Goal: Task Accomplishment & Management: Complete application form

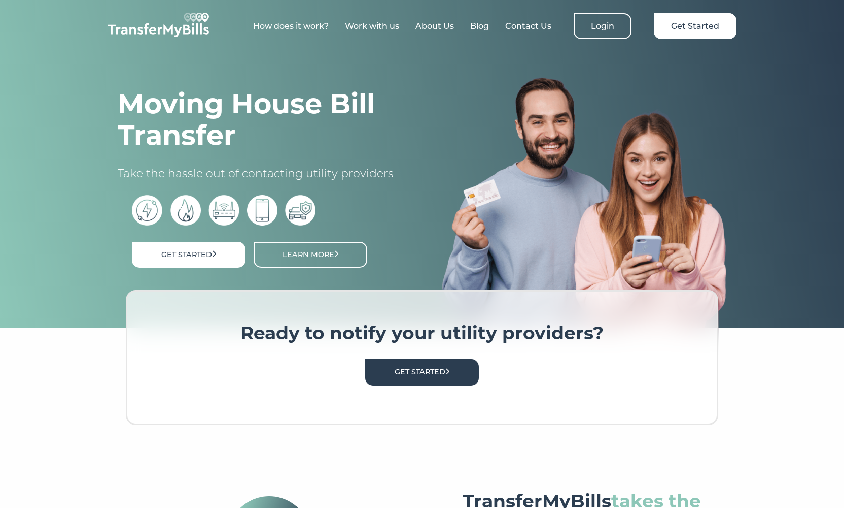
click at [177, 23] on img at bounding box center [159, 25] width 102 height 24
click at [275, 26] on link "How does it work?" at bounding box center [291, 26] width 76 height 10
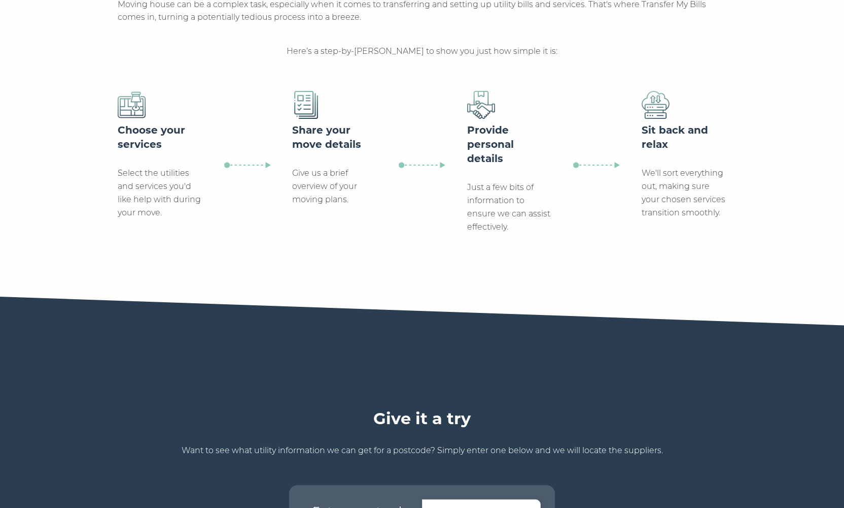
scroll to position [525, 0]
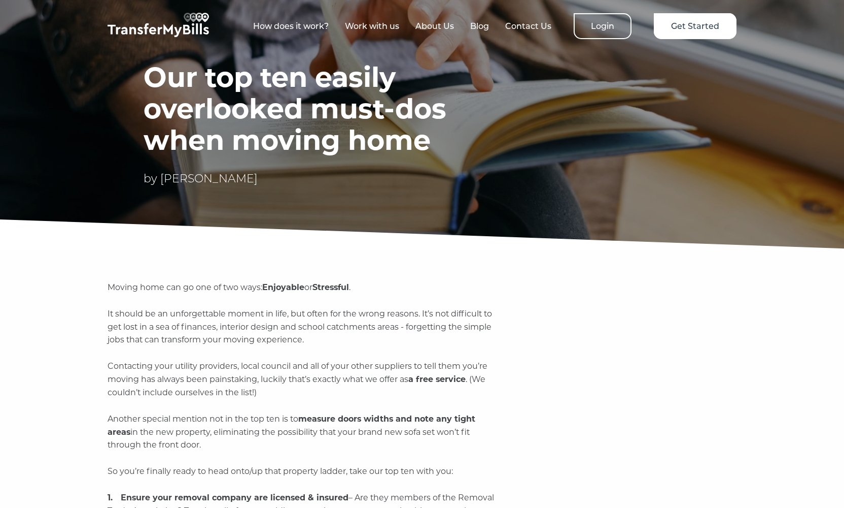
click at [145, 32] on img at bounding box center [159, 25] width 102 height 24
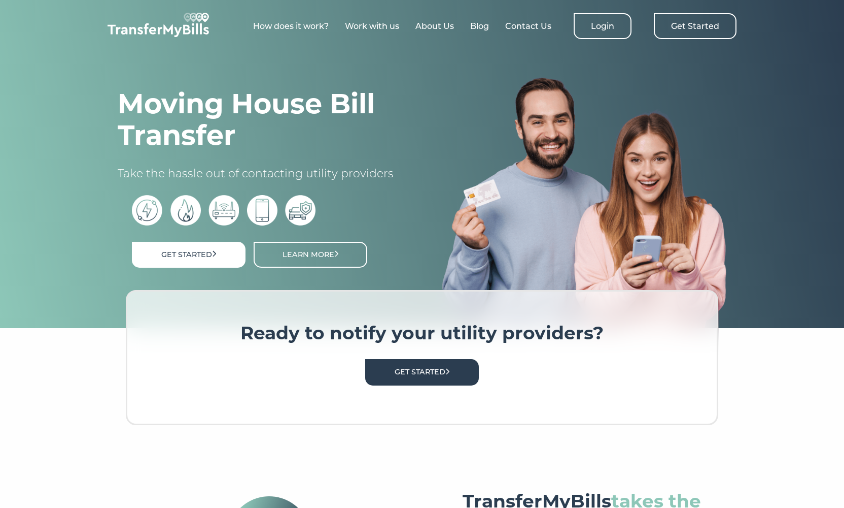
click at [682, 23] on link "Get Started" at bounding box center [695, 26] width 83 height 26
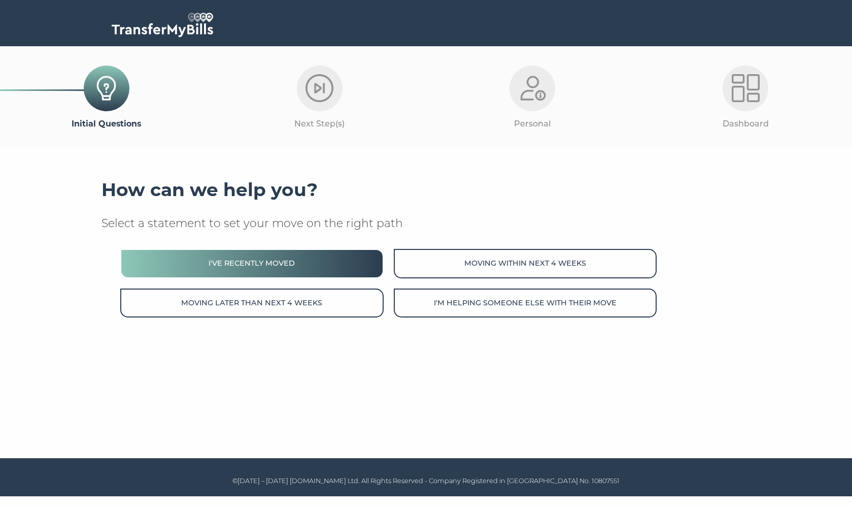
click at [310, 266] on button "I've recently moved" at bounding box center [251, 263] width 263 height 29
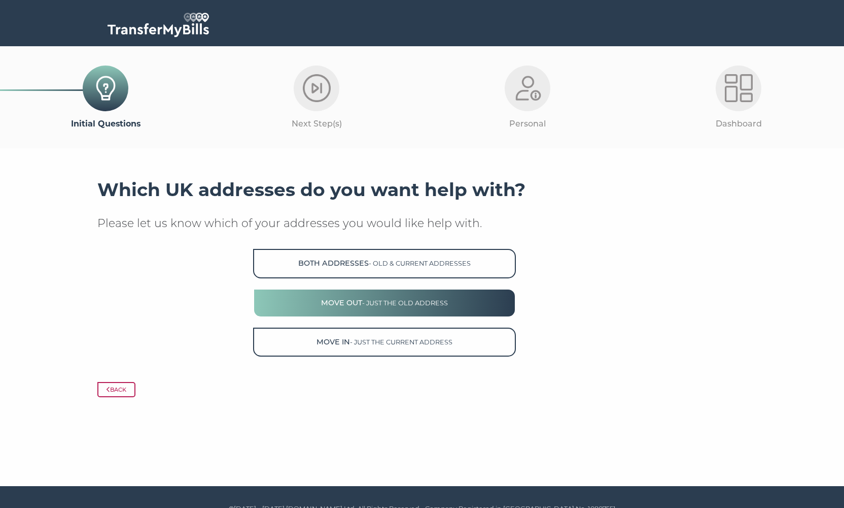
click at [380, 301] on span "- just the old address" at bounding box center [405, 303] width 86 height 8
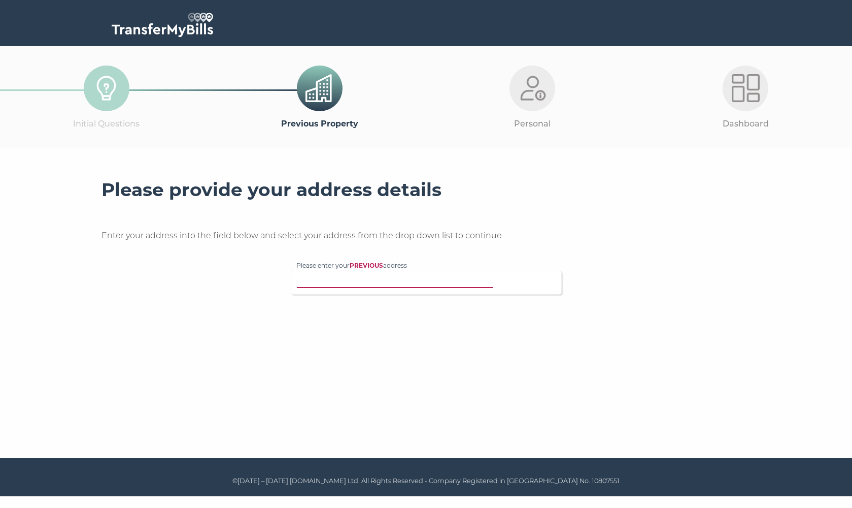
click at [402, 282] on input "Please enter your PREVIOUS address" at bounding box center [405, 281] width 218 height 10
type input "ss0 9xr"
click at [371, 308] on p "7 Cavendish Gardens, Westcliff-on-Sea, SS0 9XR" at bounding box center [432, 314] width 250 height 12
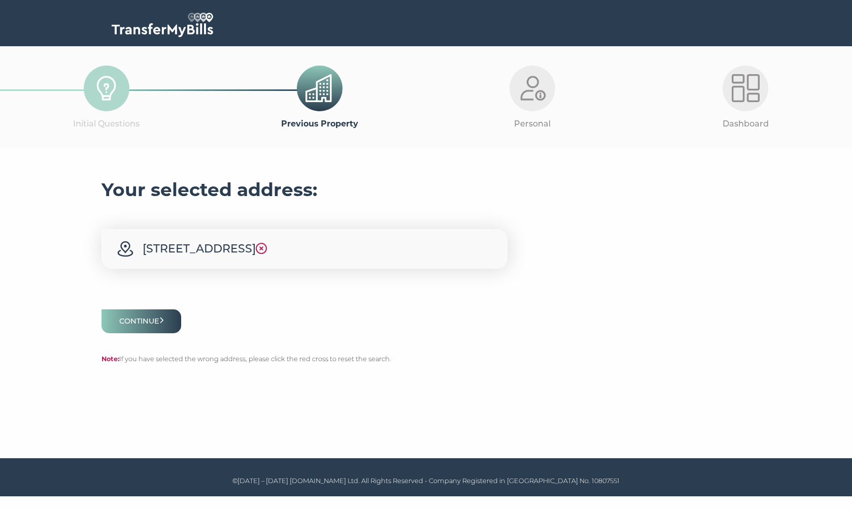
click at [133, 298] on div at bounding box center [427, 296] width 650 height 25
click at [141, 327] on button "Continue" at bounding box center [142, 321] width 80 height 24
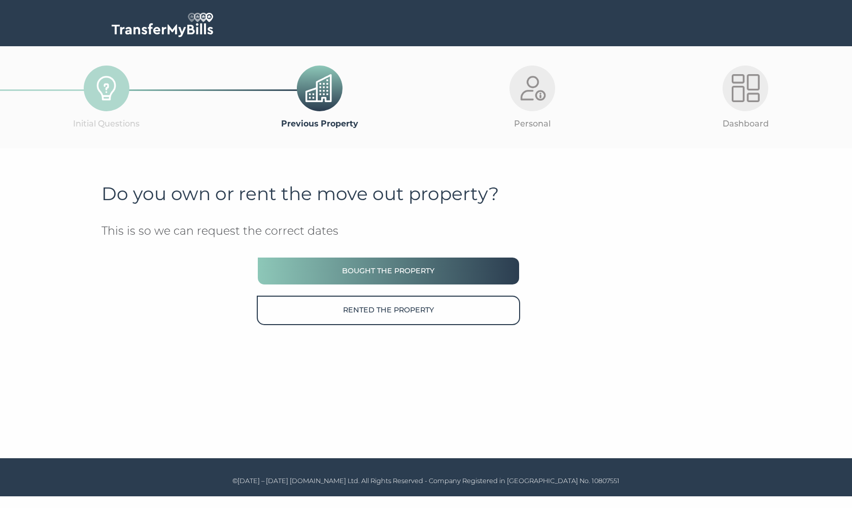
click at [382, 261] on button "Bought the property" at bounding box center [388, 270] width 263 height 29
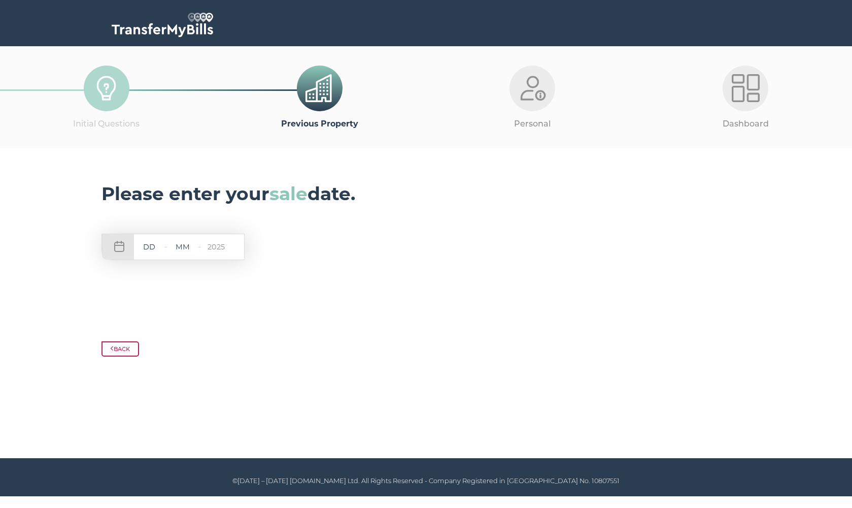
click at [142, 254] on div "- - 2025" at bounding box center [173, 246] width 143 height 26
click at [147, 250] on input "text" at bounding box center [149, 247] width 30 height 13
type input "05"
click at [203, 246] on input "2025" at bounding box center [216, 247] width 30 height 13
click at [196, 250] on input "text" at bounding box center [182, 247] width 30 height 13
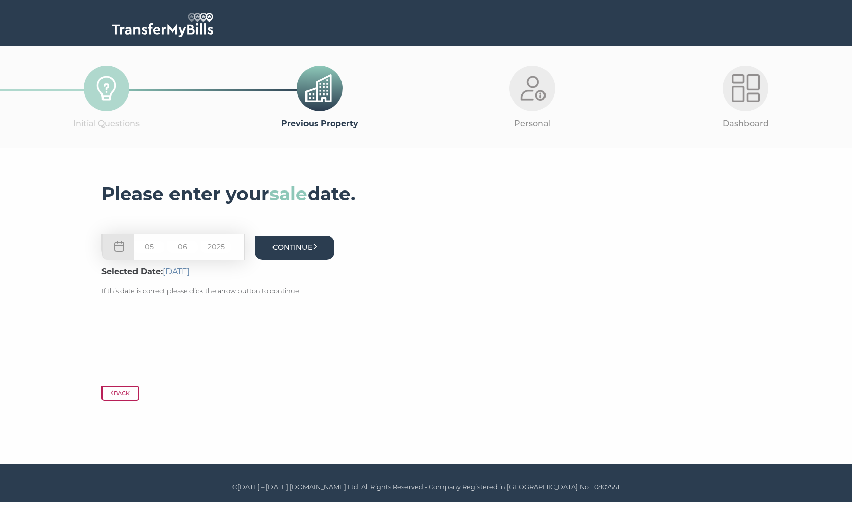
type input "06"
click at [307, 244] on button "Continue" at bounding box center [295, 247] width 80 height 24
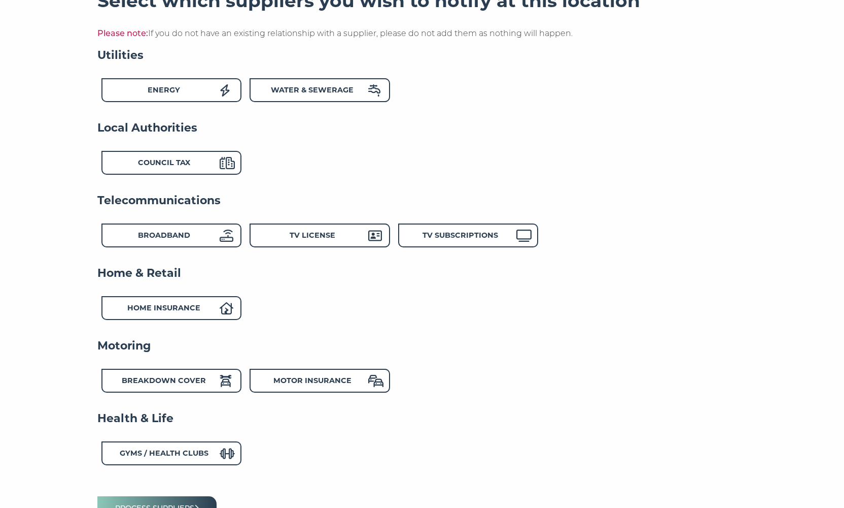
scroll to position [271, 0]
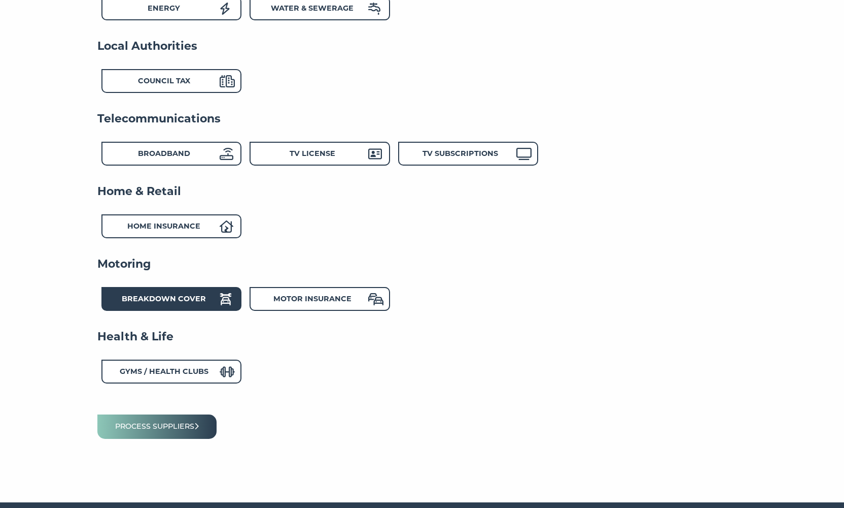
click at [145, 296] on strong "Breakdown Cover" at bounding box center [164, 298] width 84 height 9
click at [189, 301] on div "Breakdown Cover" at bounding box center [164, 300] width 112 height 15
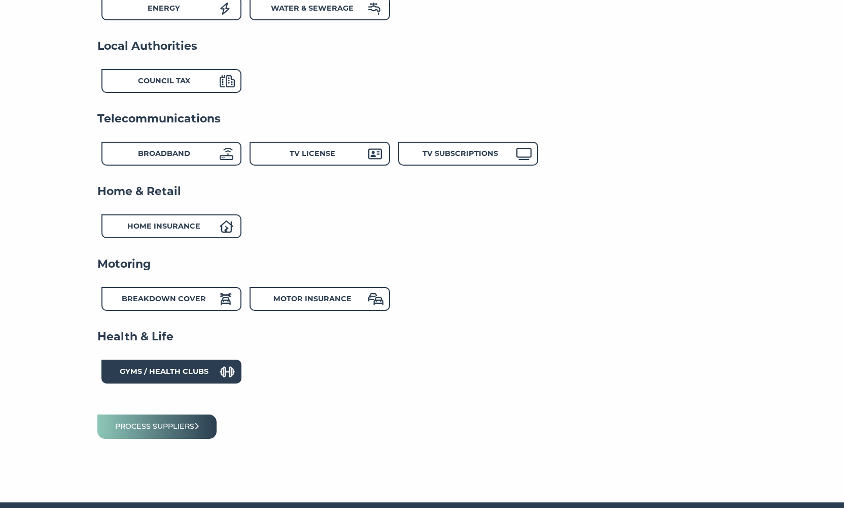
click at [197, 371] on strong "Gyms / Health Clubs" at bounding box center [164, 370] width 89 height 9
click at [177, 414] on button "Process suppliers" at bounding box center [156, 426] width 119 height 24
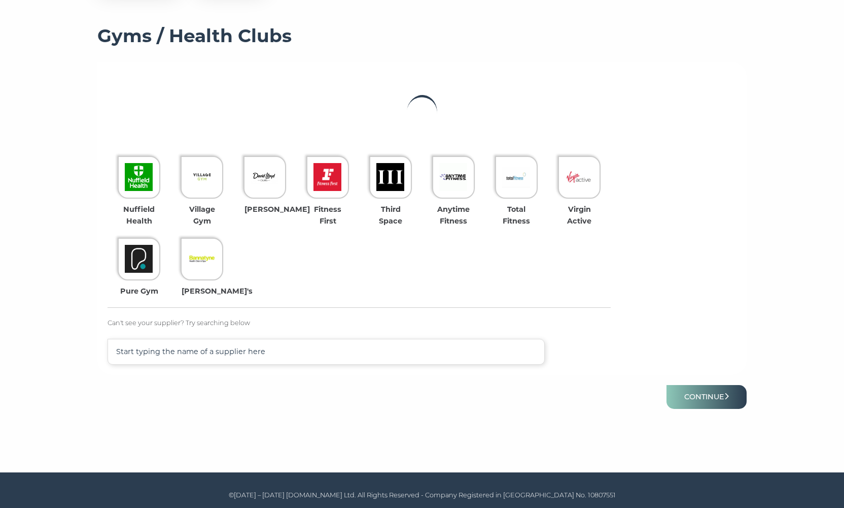
scroll to position [139, 0]
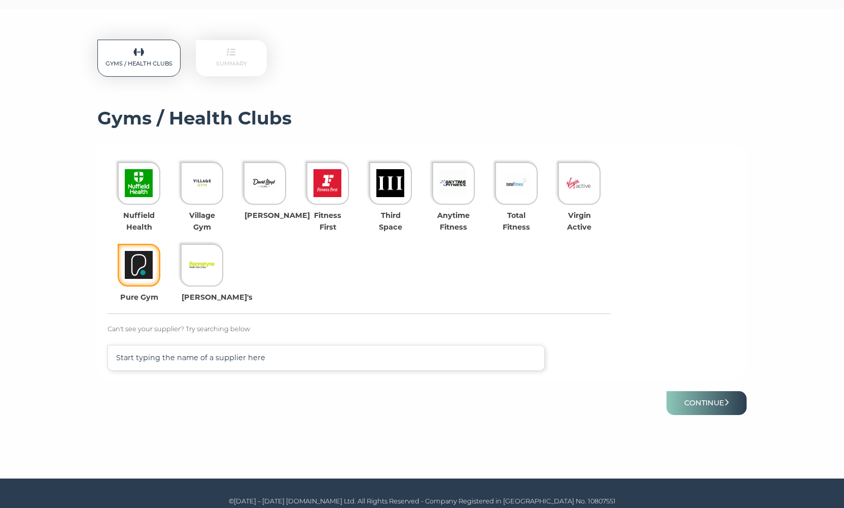
click at [160, 263] on div at bounding box center [139, 265] width 43 height 43
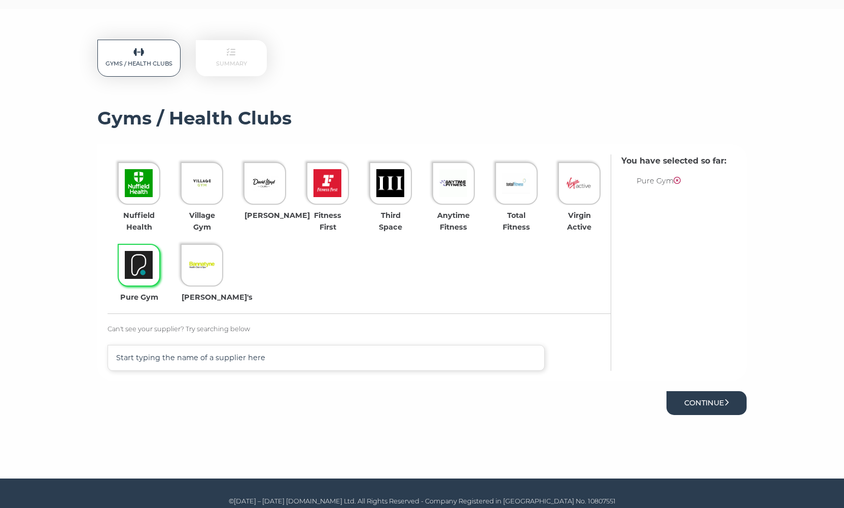
click at [705, 409] on button "Continue" at bounding box center [707, 403] width 80 height 24
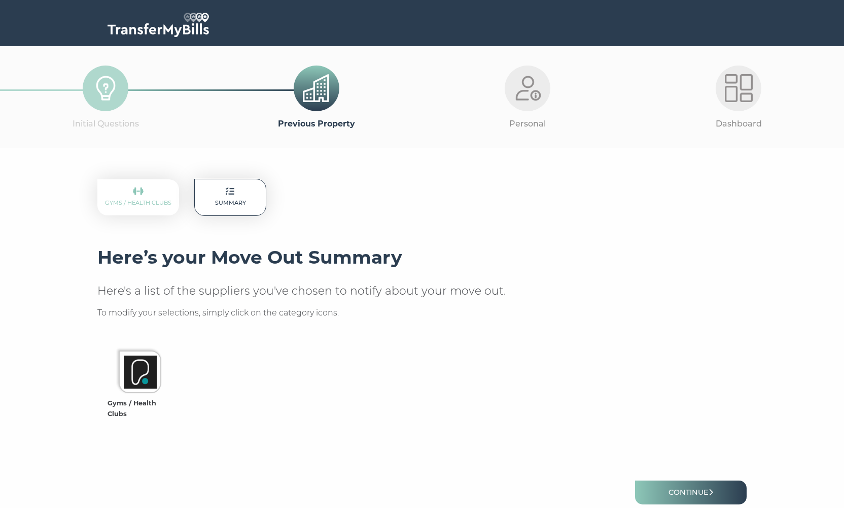
scroll to position [34, 0]
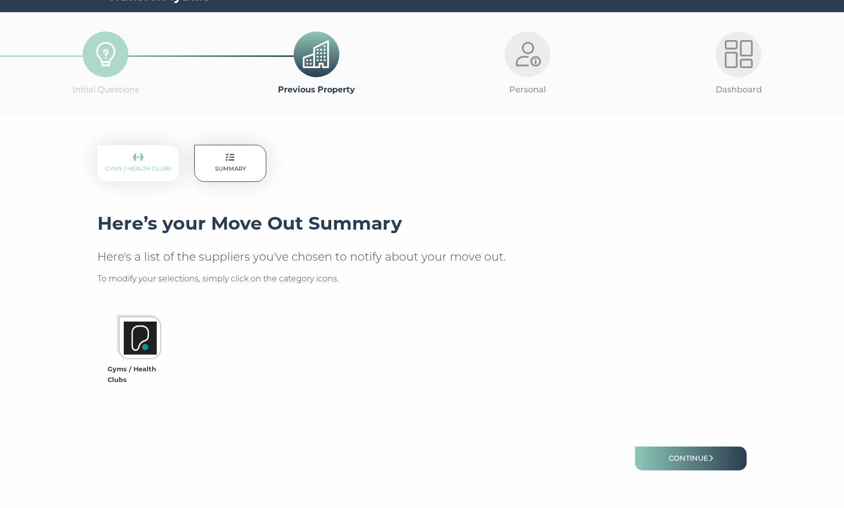
click at [700, 441] on div at bounding box center [422, 433] width 650 height 25
click at [697, 450] on link "Continue" at bounding box center [691, 458] width 112 height 24
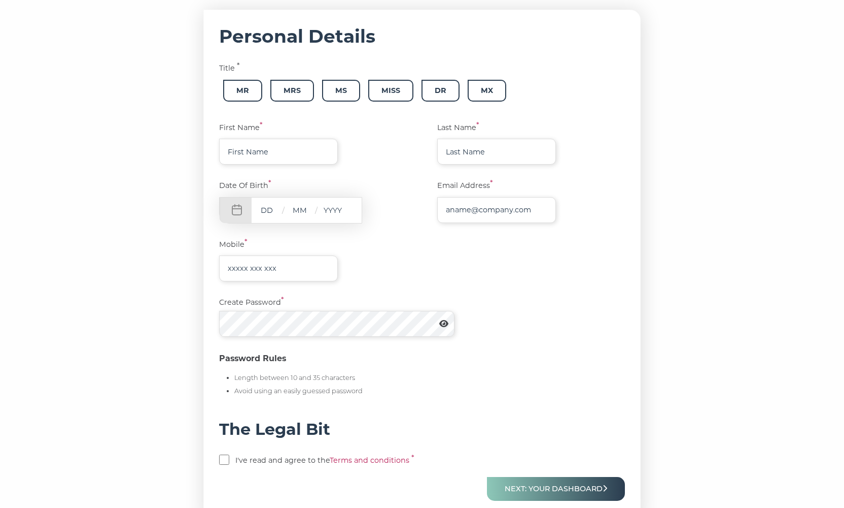
scroll to position [163, 0]
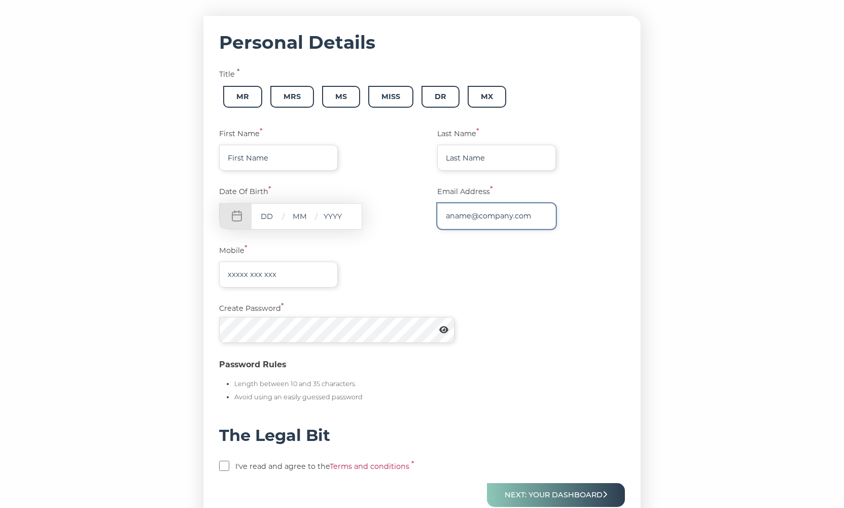
type input "James1975!!@[DOMAIN_NAME]"
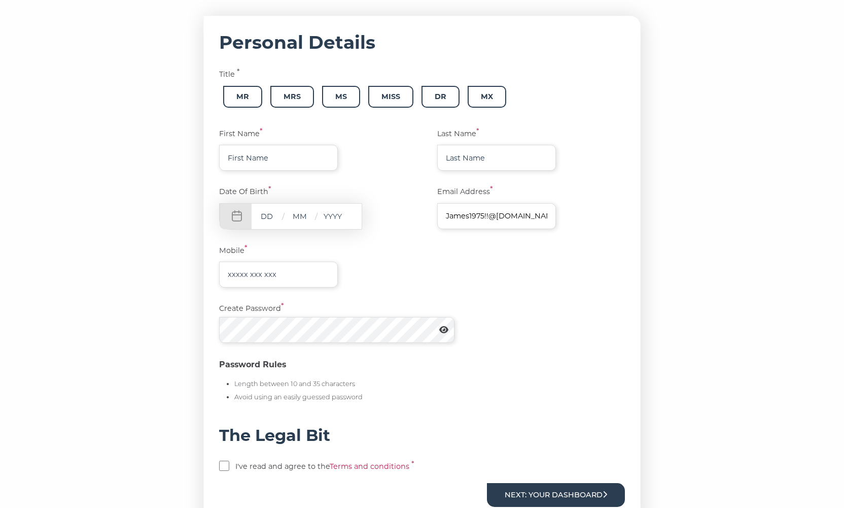
click at [550, 489] on button "Next: Your Dashboard" at bounding box center [556, 495] width 138 height 24
click at [246, 460] on label "I've read and agree to the Terms and conditions *" at bounding box center [349, 466] width 228 height 12
click at [224, 463] on input "checkbox" at bounding box center [224, 465] width 10 height 10
checkbox input "true"
click at [634, 490] on form "Personal Details Title * Mr Mrs Ms Miss Dr [PERSON_NAME] First Name * Last Name…" at bounding box center [422, 273] width 437 height 514
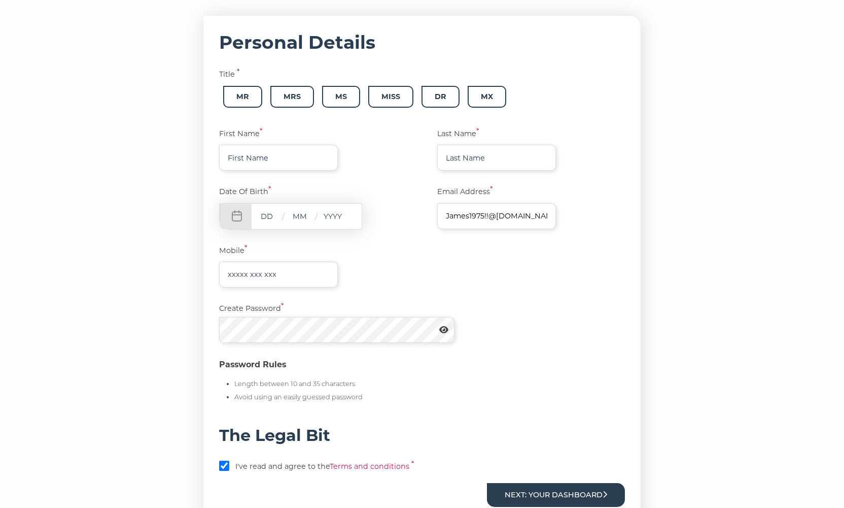
click at [602, 489] on button "Next: Your Dashboard" at bounding box center [556, 495] width 138 height 24
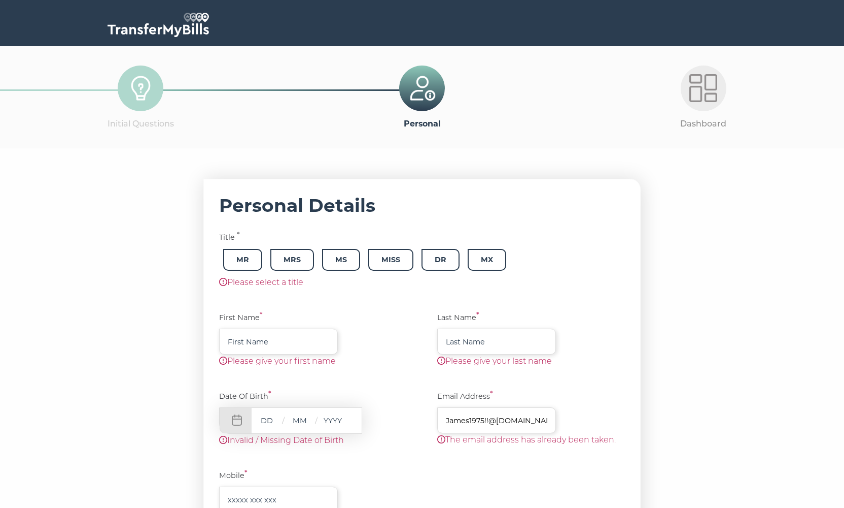
click at [692, 107] on div "Dashboard" at bounding box center [704, 97] width 282 height 102
click at [700, 95] on img at bounding box center [704, 88] width 28 height 28
click at [142, 23] on img at bounding box center [159, 25] width 102 height 24
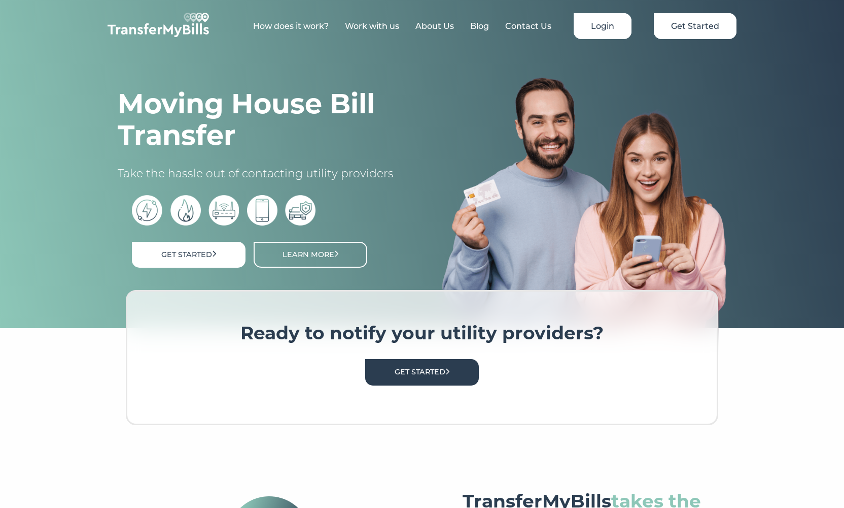
click at [596, 20] on link "Login" at bounding box center [603, 26] width 58 height 26
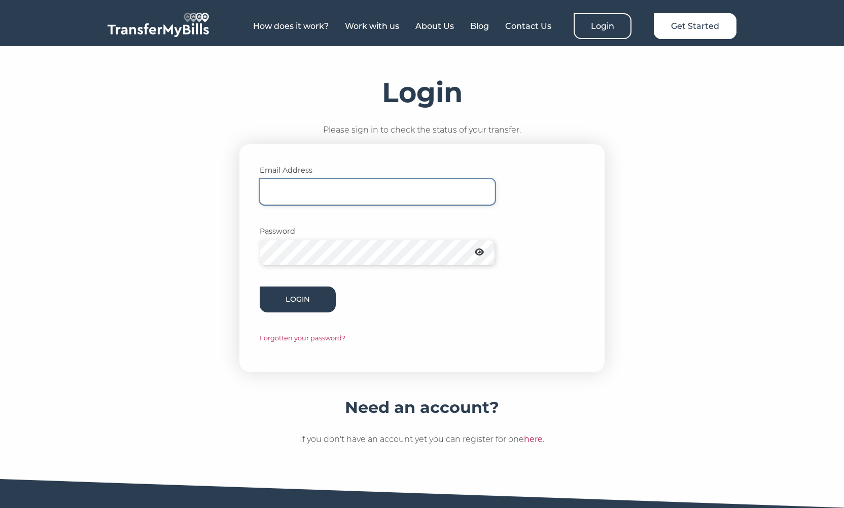
type input "James1975!!@hotmail.com"
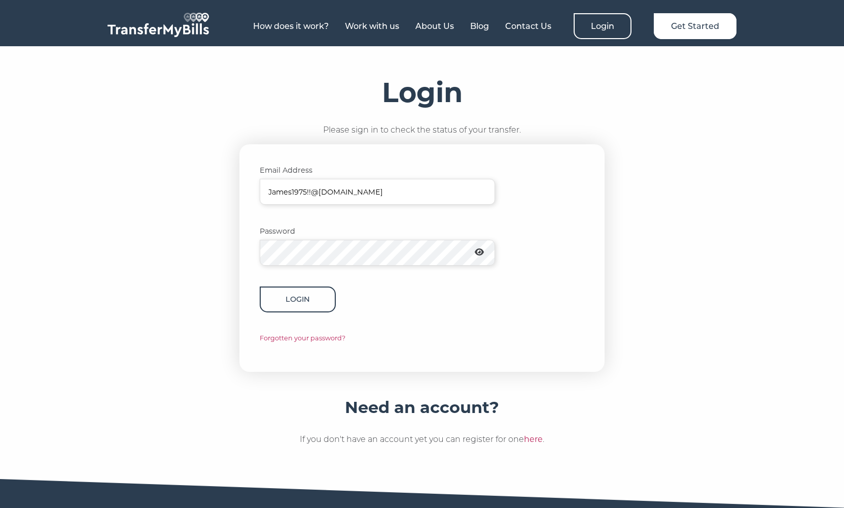
click at [323, 296] on button "Login" at bounding box center [298, 299] width 76 height 26
